Goal: Communication & Community: Answer question/provide support

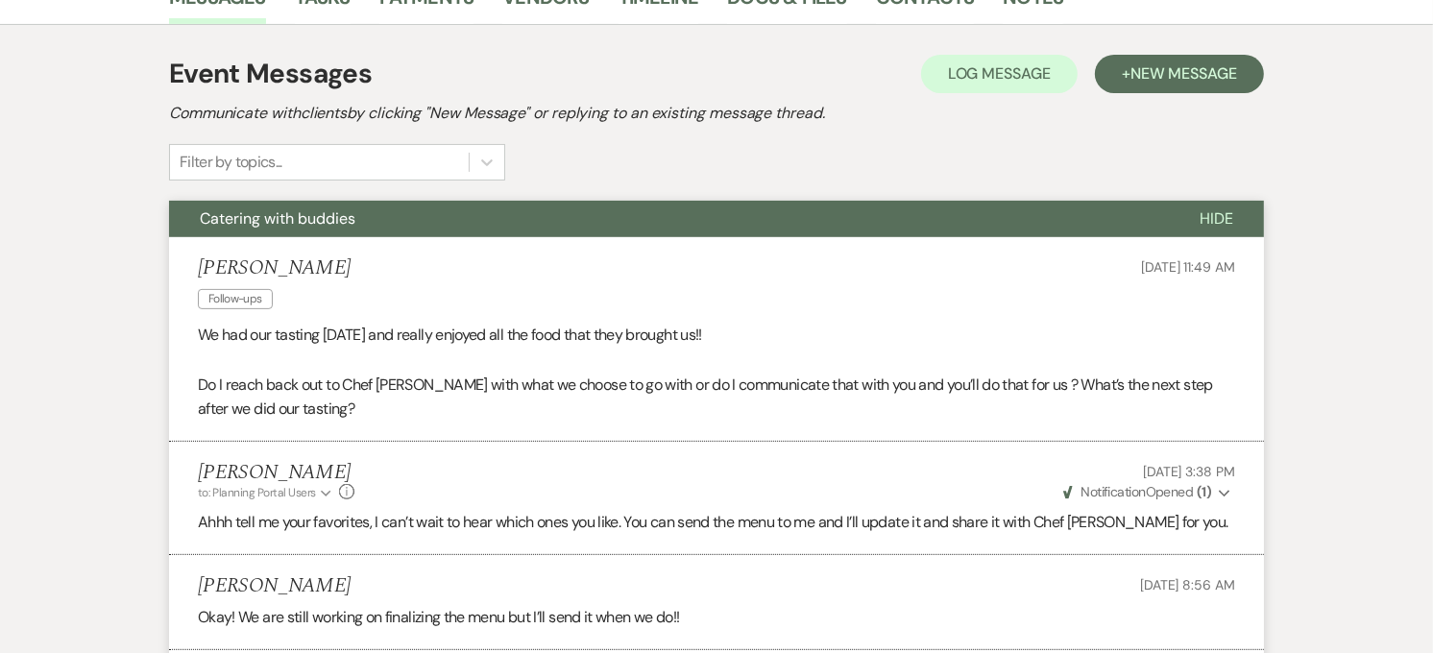
scroll to position [486, 0]
click at [371, 200] on button "Catering with buddies" at bounding box center [669, 218] width 1000 height 36
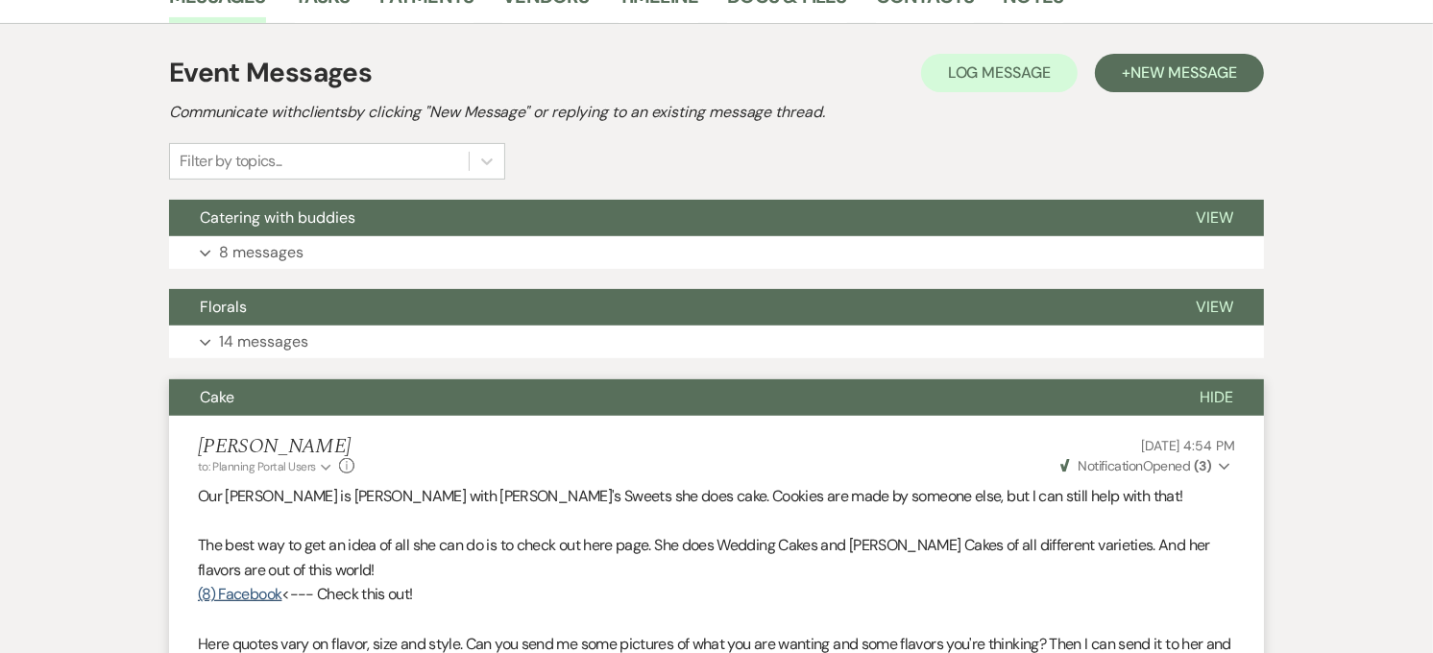
click at [342, 382] on button "Cake" at bounding box center [669, 397] width 1000 height 36
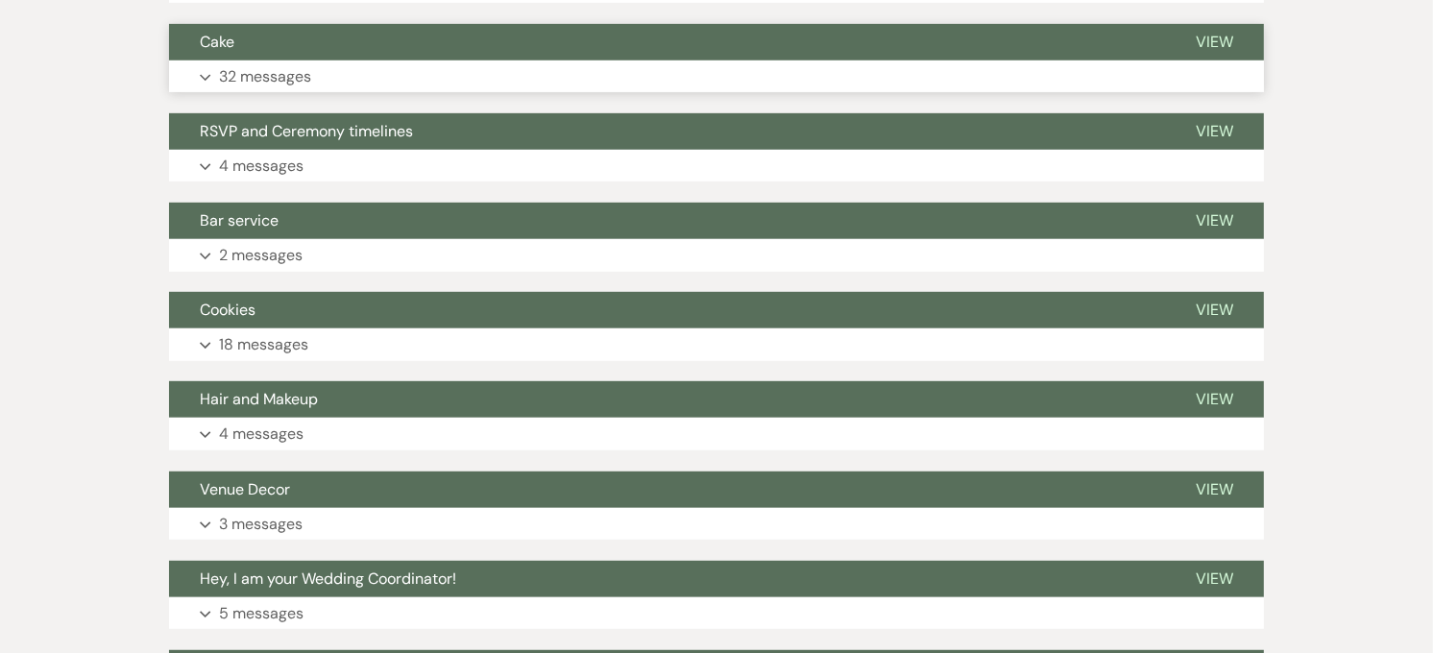
scroll to position [842, 0]
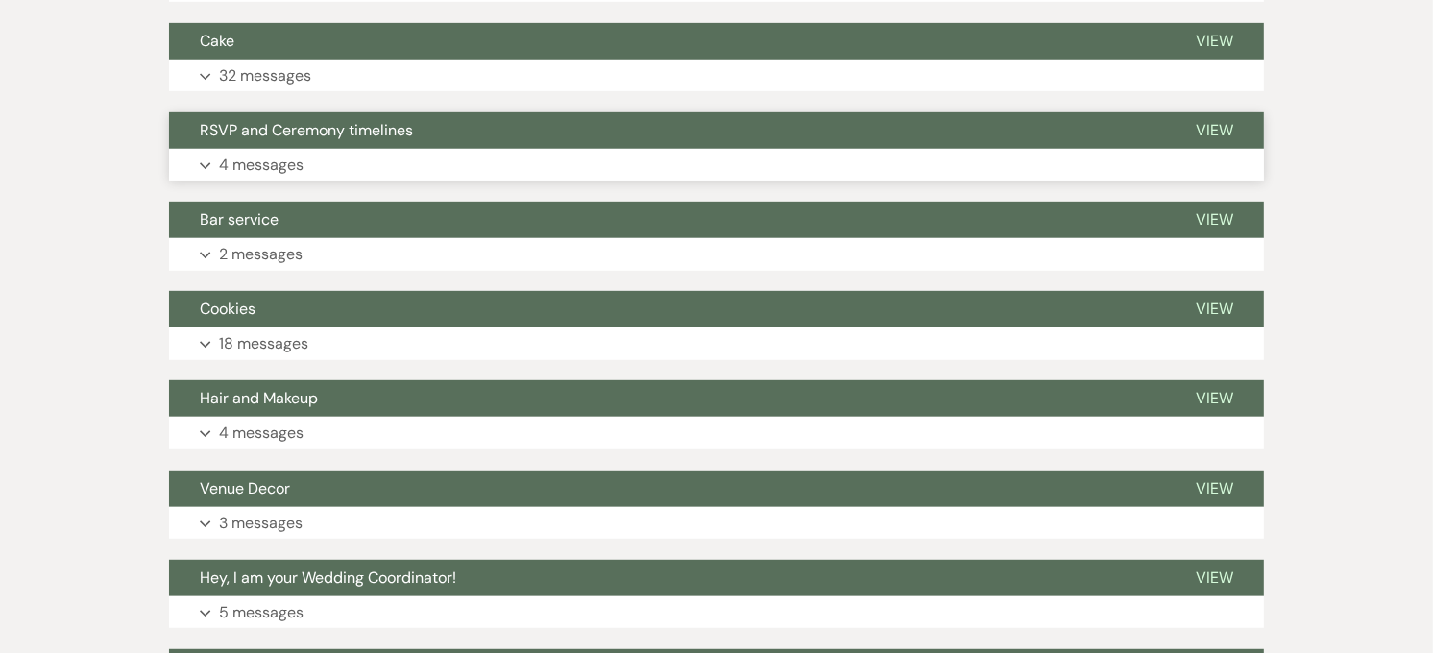
click at [365, 157] on button "Expand 4 messages" at bounding box center [716, 165] width 1095 height 33
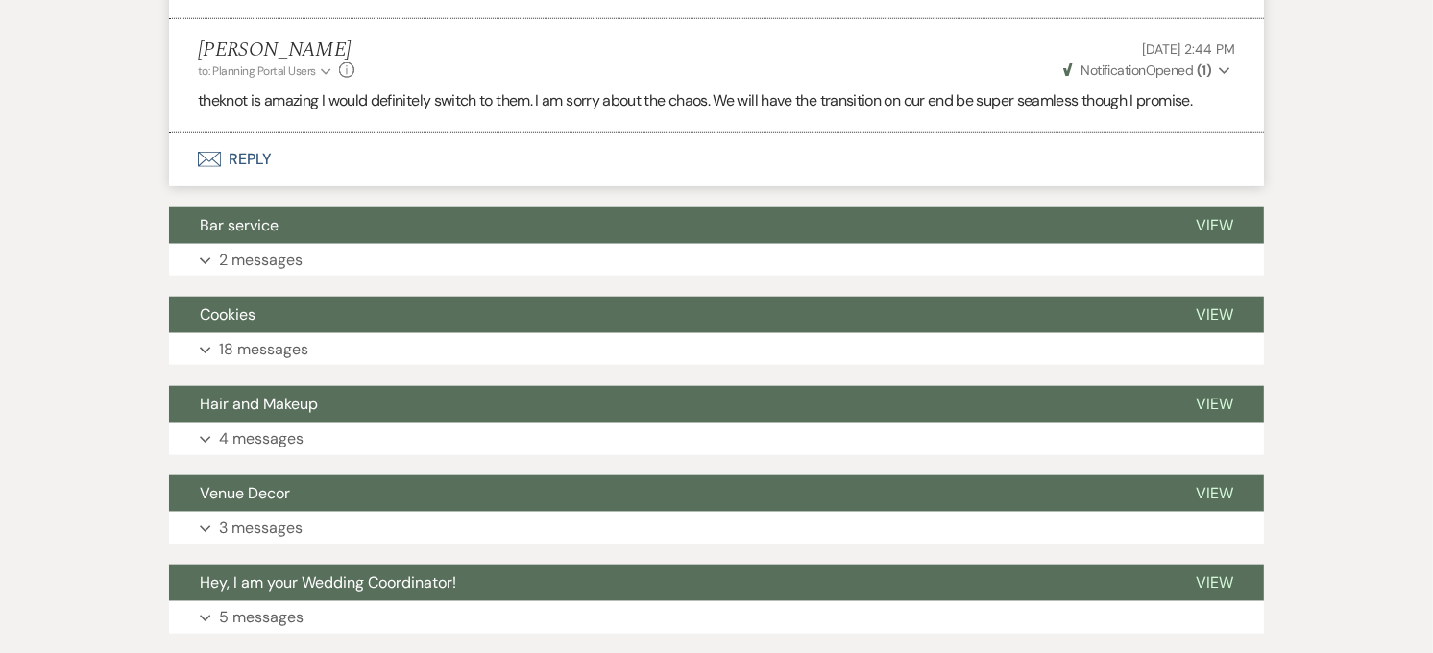
scroll to position [1656, 0]
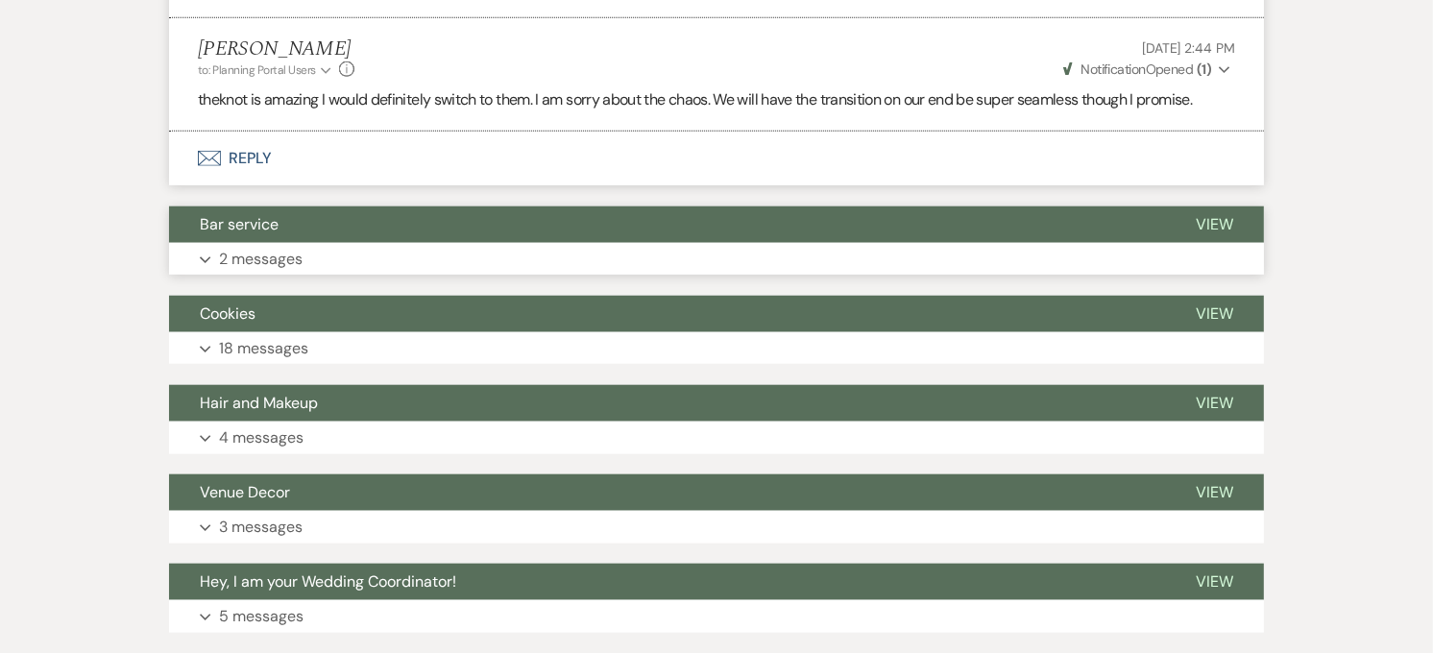
click at [342, 206] on button "Bar service" at bounding box center [667, 224] width 996 height 36
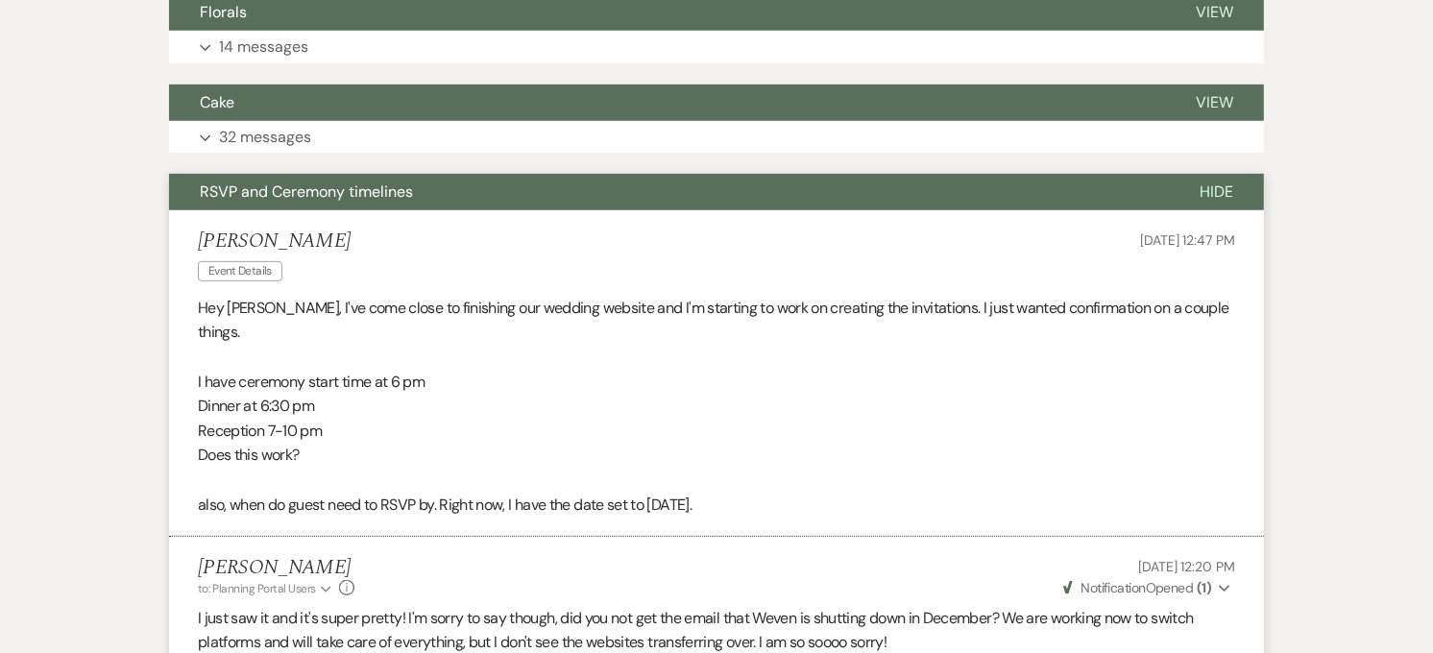
scroll to position [780, 0]
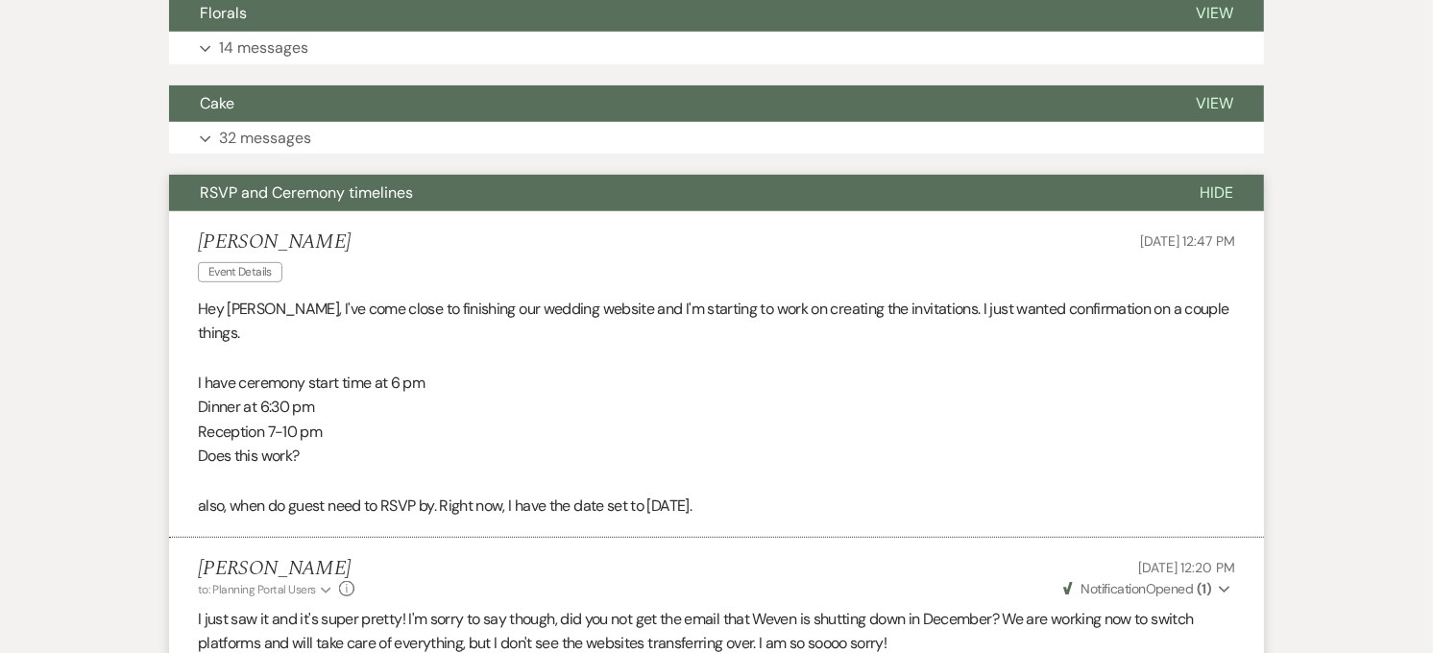
click at [520, 194] on button "RSVP and Ceremony timelines" at bounding box center [669, 193] width 1000 height 36
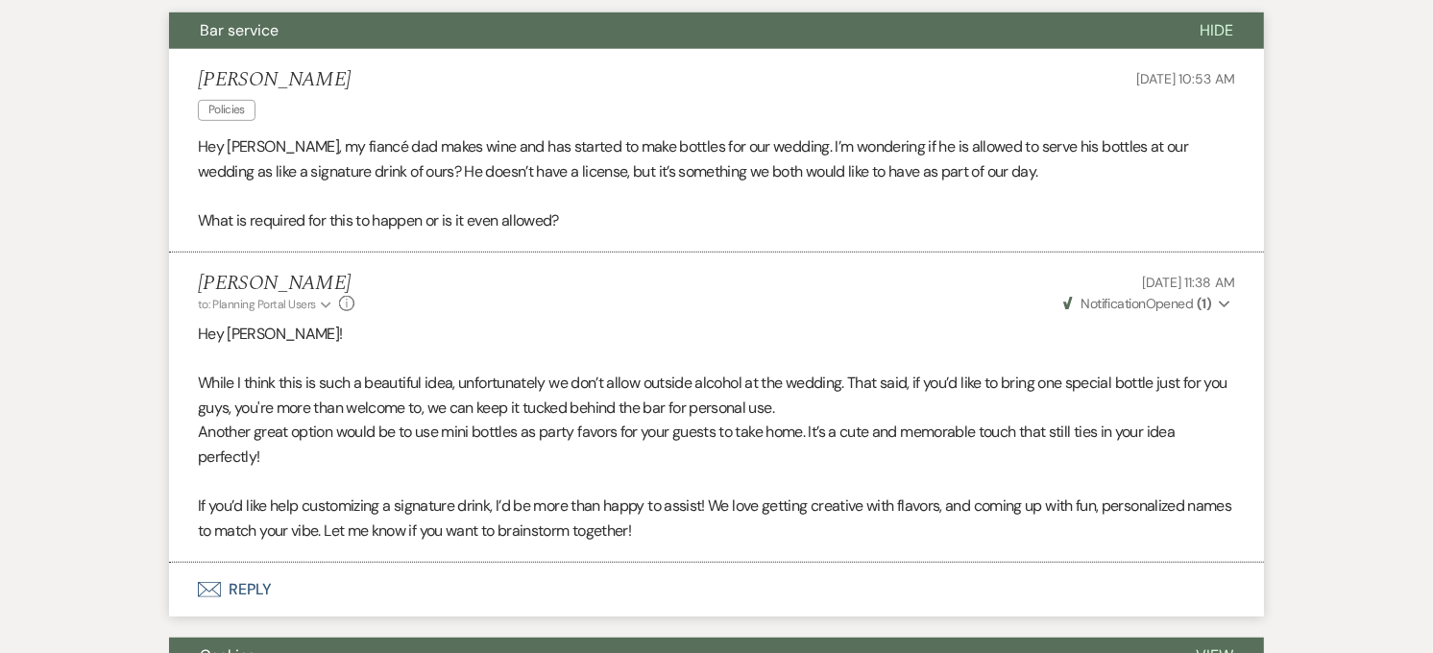
scroll to position [1032, 0]
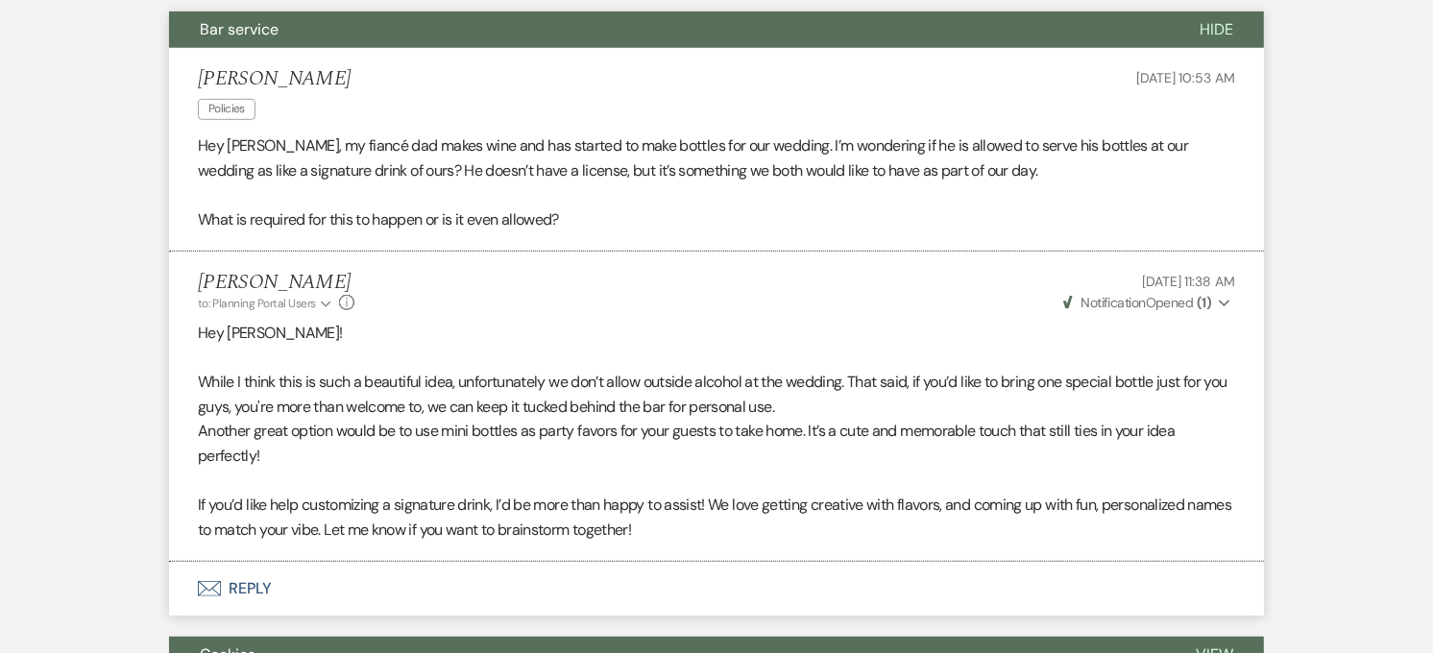
click at [523, 40] on button "Bar service" at bounding box center [669, 30] width 1000 height 36
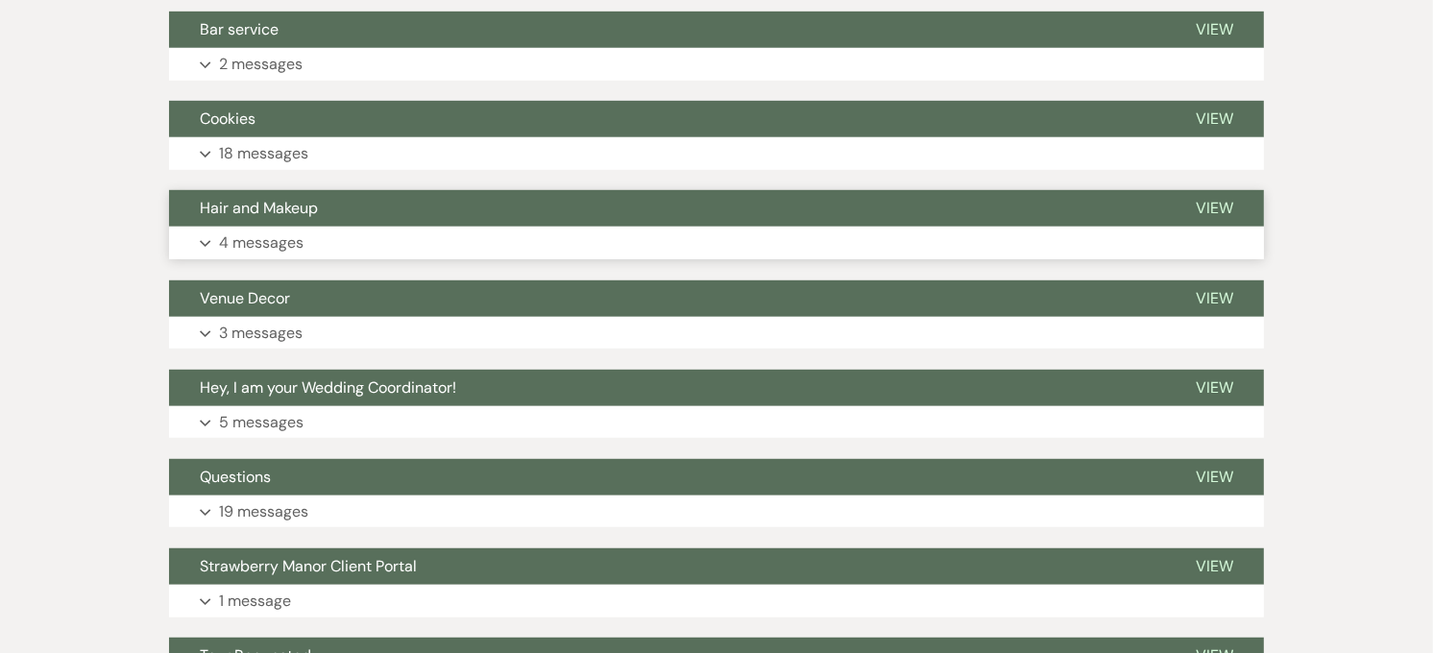
click at [365, 232] on button "Expand 4 messages" at bounding box center [716, 243] width 1095 height 33
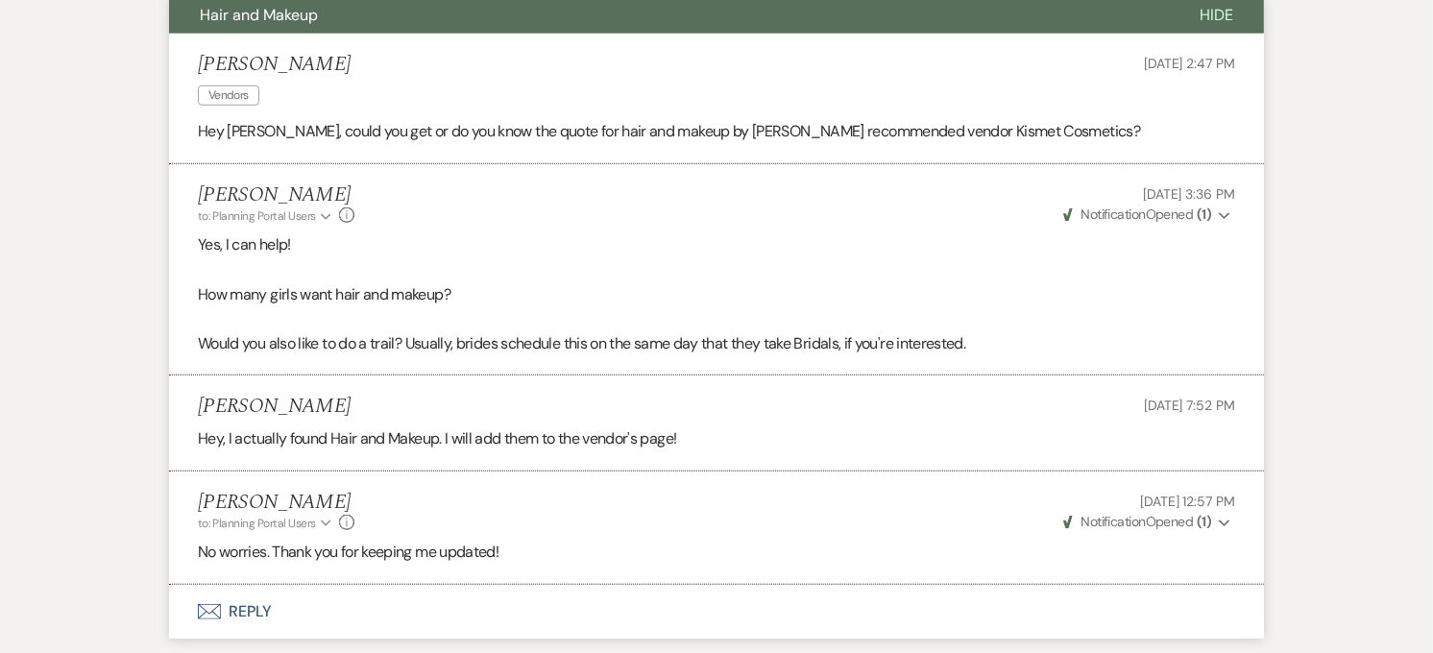
scroll to position [1224, 0]
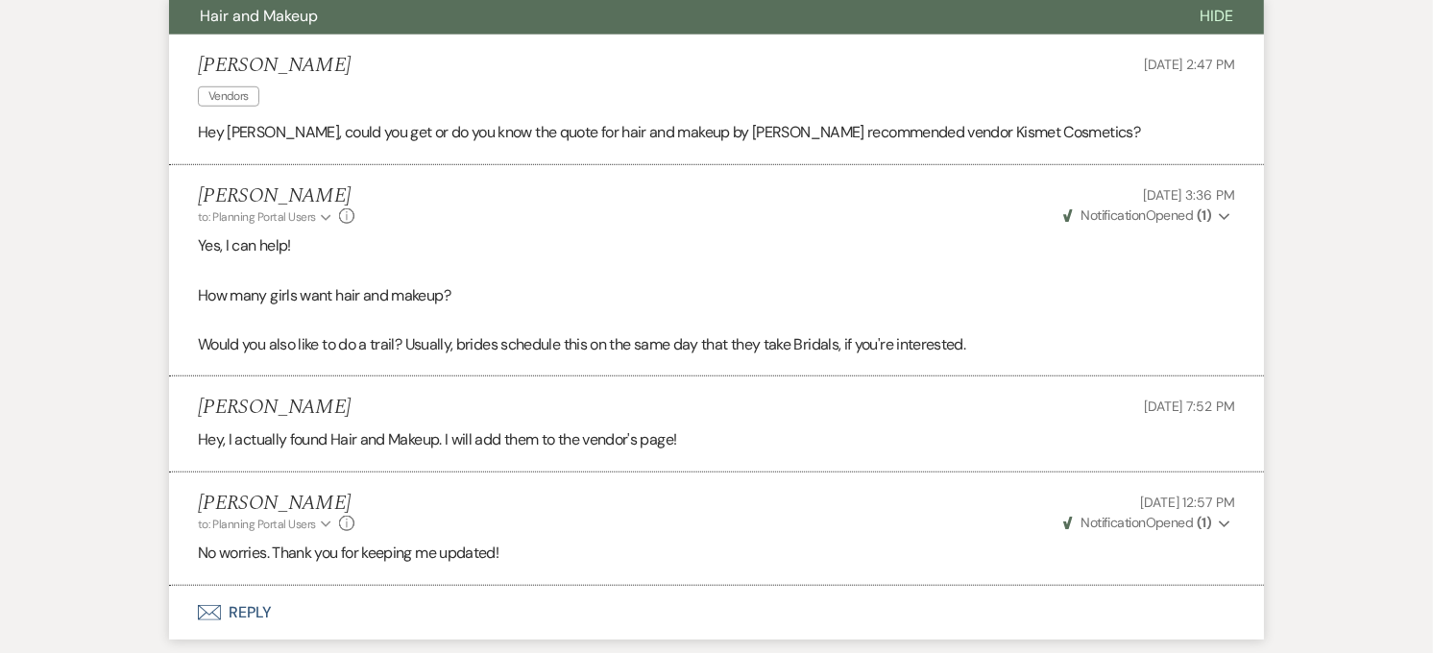
click at [514, 23] on button "Hair and Makeup" at bounding box center [669, 16] width 1000 height 36
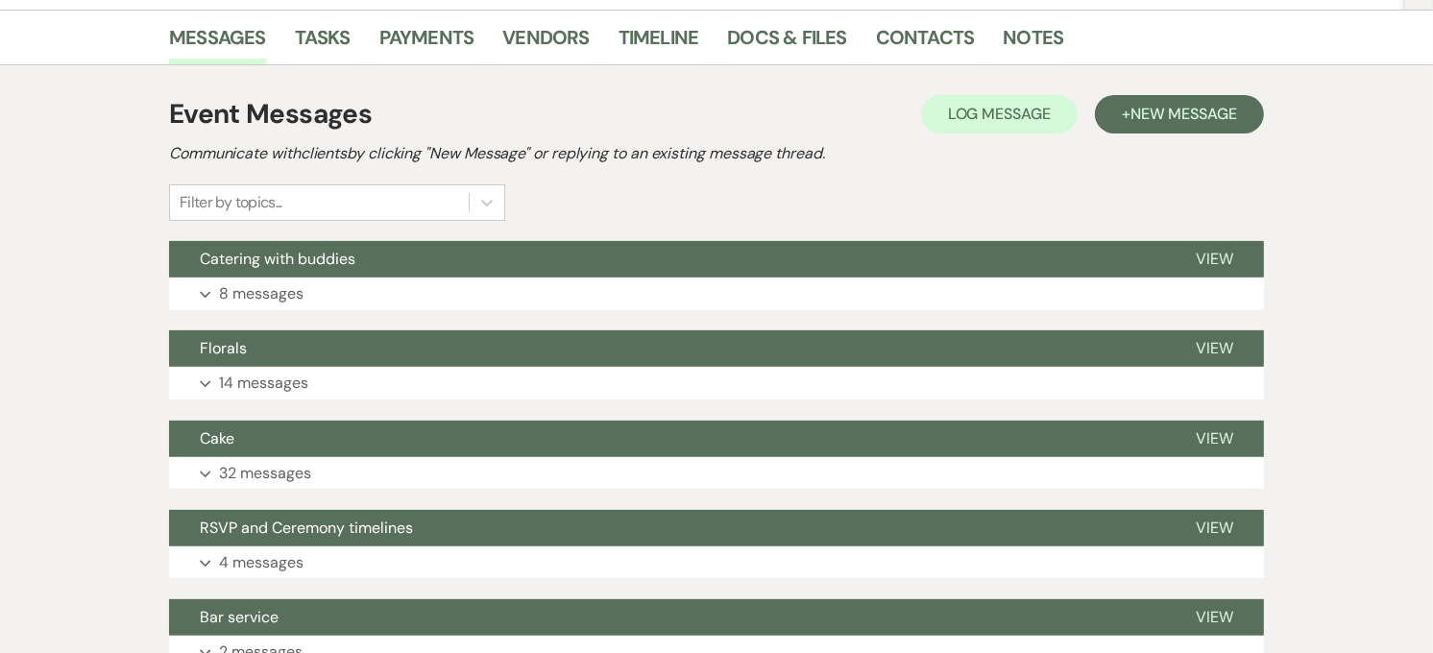
scroll to position [0, 0]
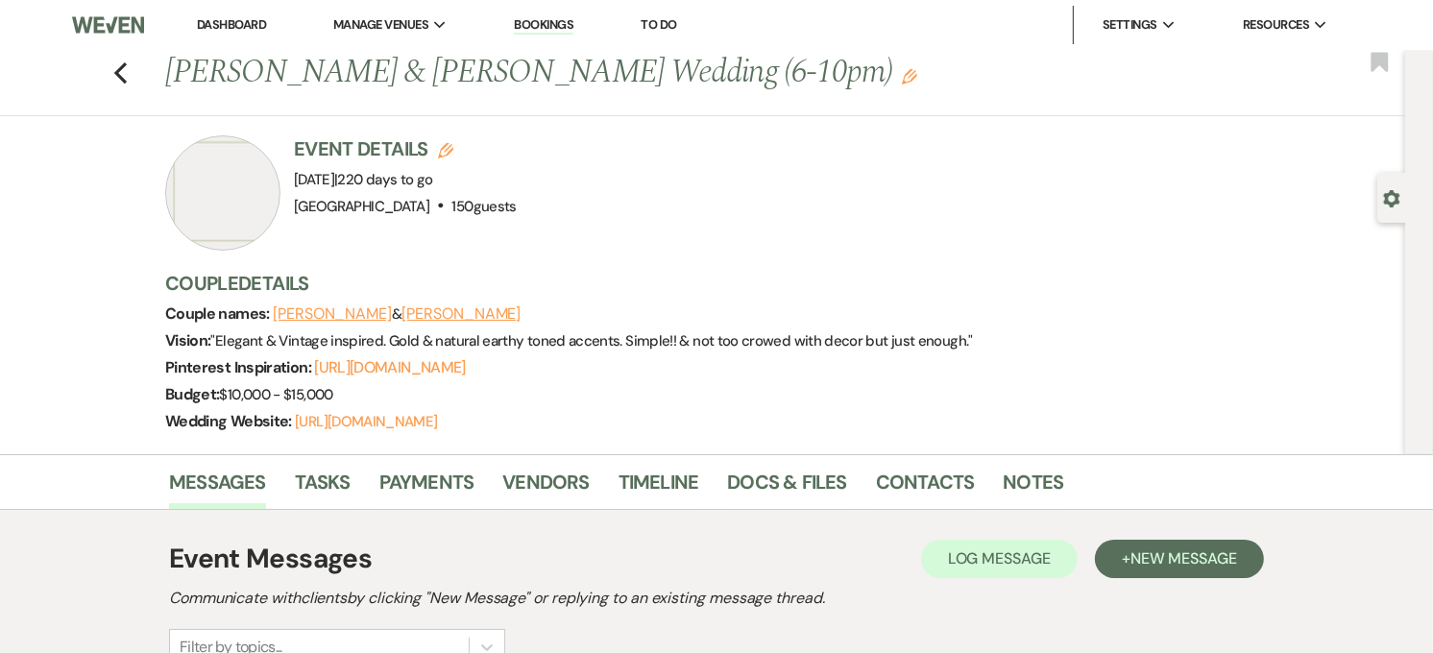
click at [236, 27] on link "Dashboard" at bounding box center [231, 24] width 69 height 16
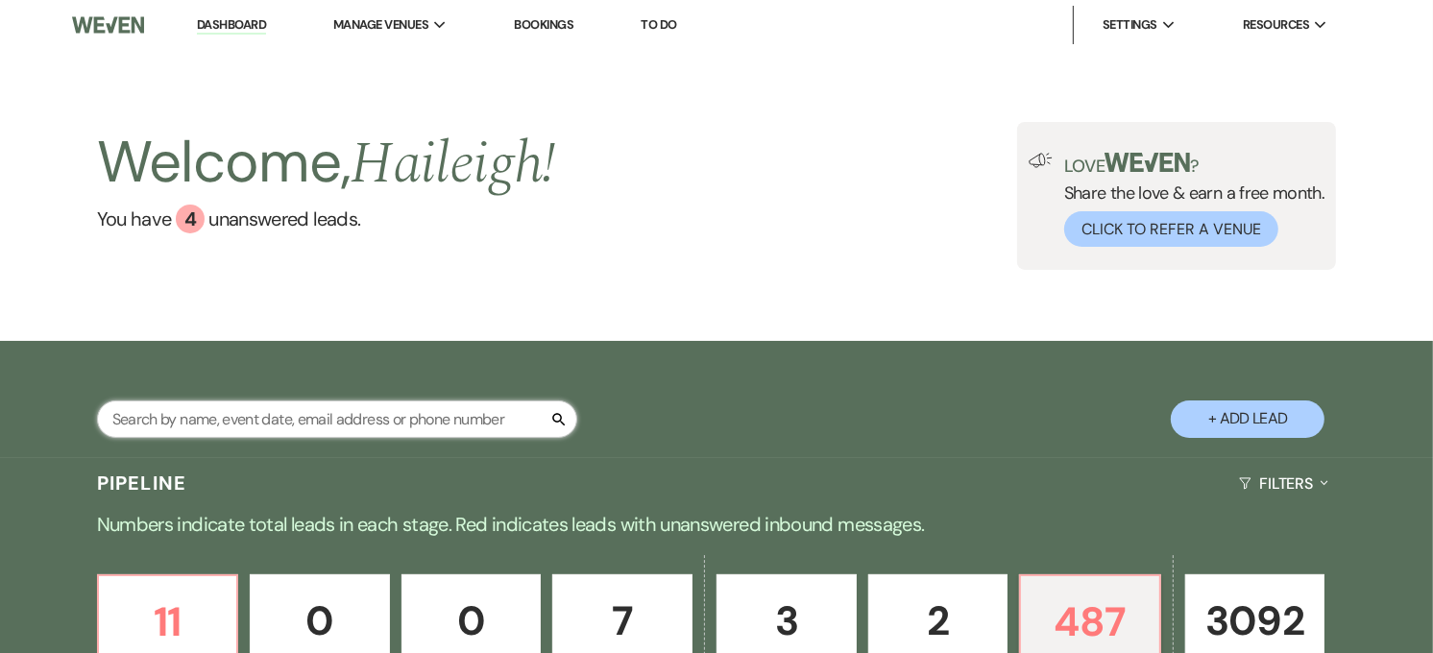
click at [160, 429] on input "text" at bounding box center [337, 418] width 480 height 37
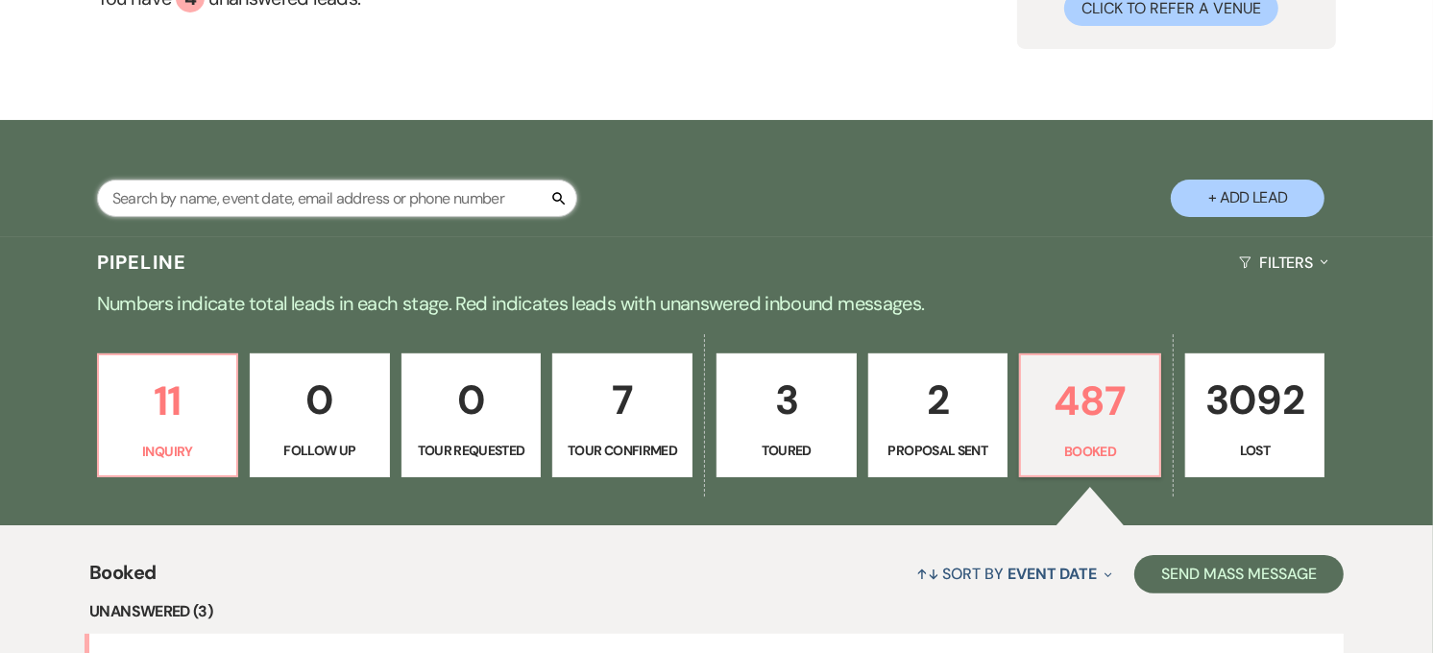
scroll to position [218, 0]
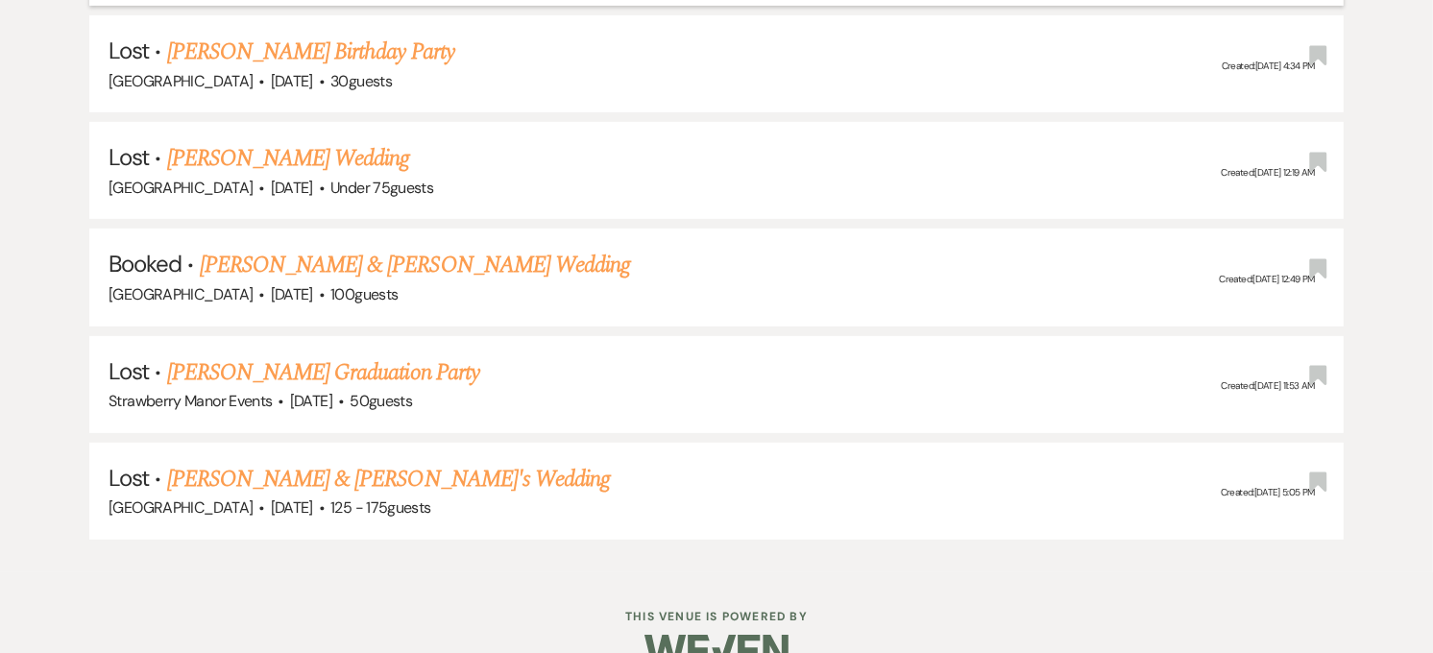
scroll to position [622, 0]
type input "[PERSON_NAME]"
click at [480, 266] on link "[PERSON_NAME] & [PERSON_NAME] Wedding" at bounding box center [415, 264] width 430 height 35
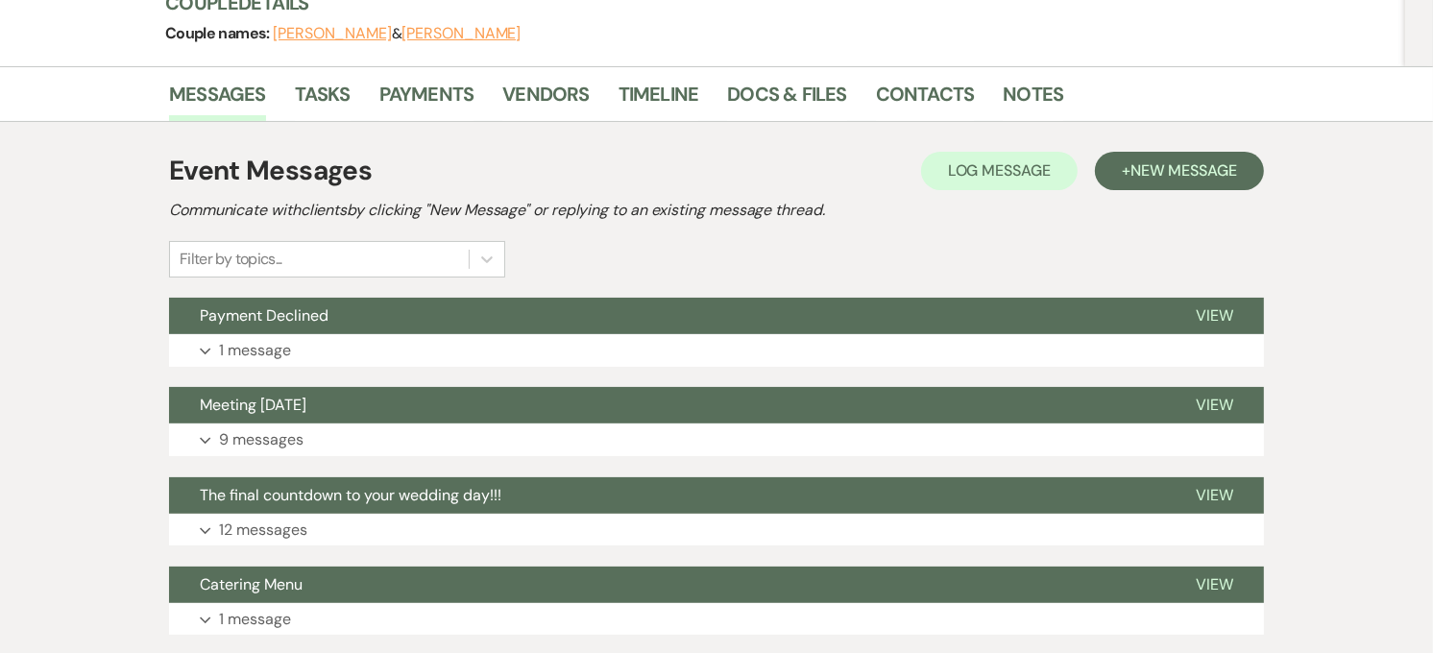
scroll to position [248, 0]
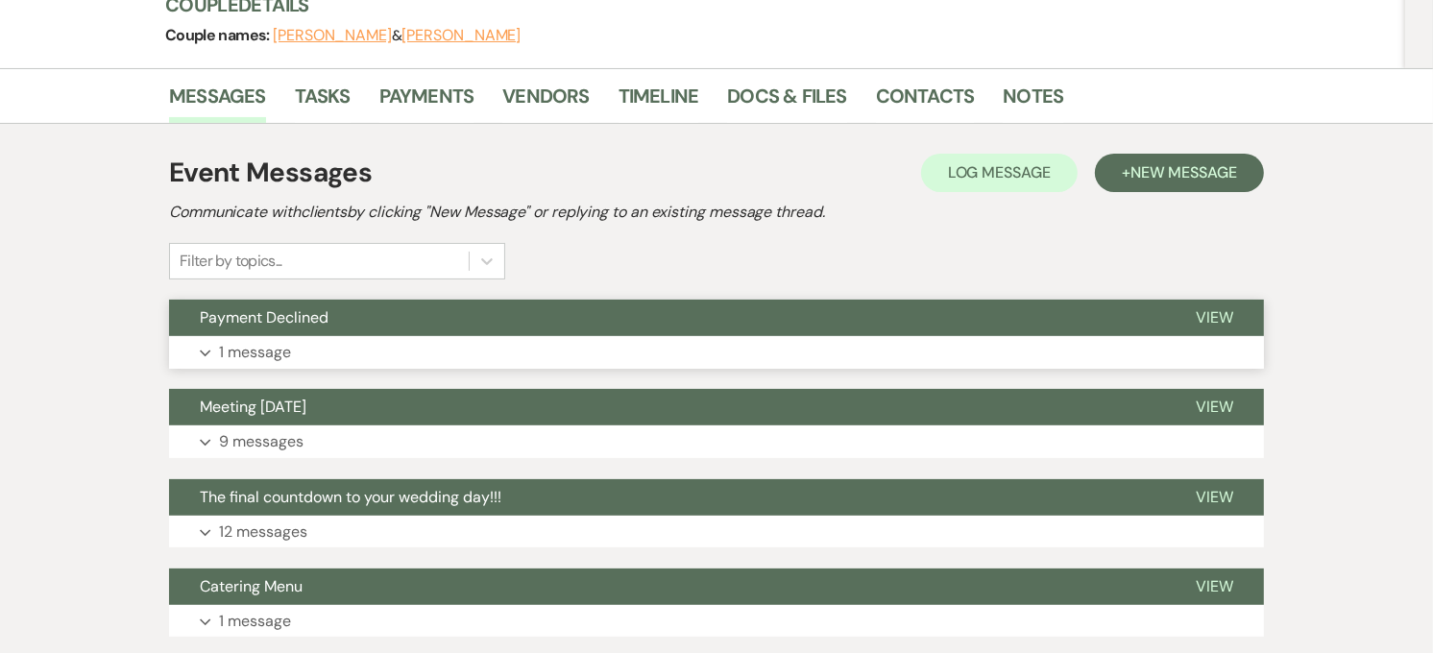
click at [448, 338] on button "Expand 1 message" at bounding box center [716, 352] width 1095 height 33
